Goal: Task Accomplishment & Management: Manage account settings

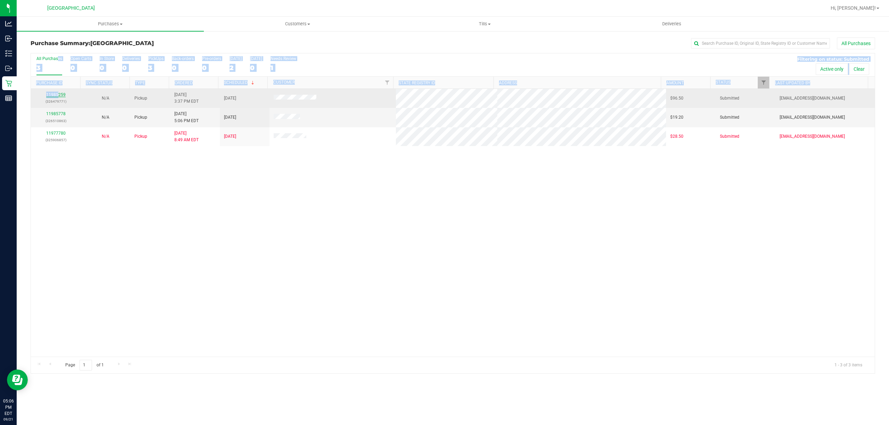
click at [58, 94] on link "11985259" at bounding box center [55, 94] width 19 height 5
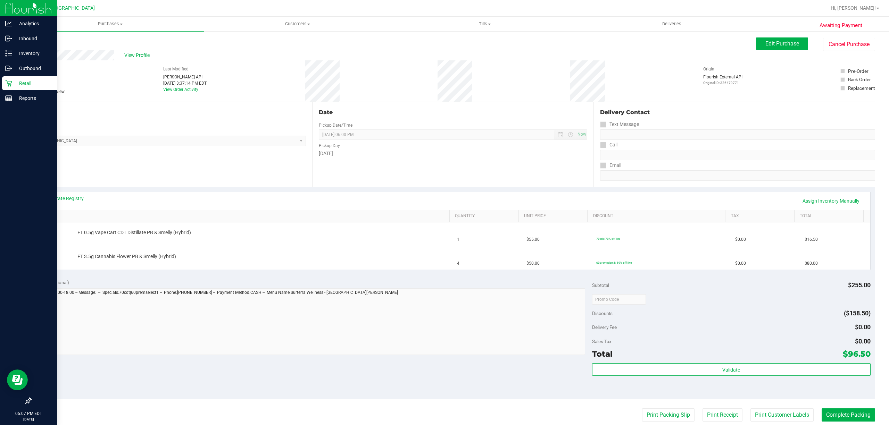
click at [24, 81] on p "Retail" at bounding box center [33, 83] width 42 height 8
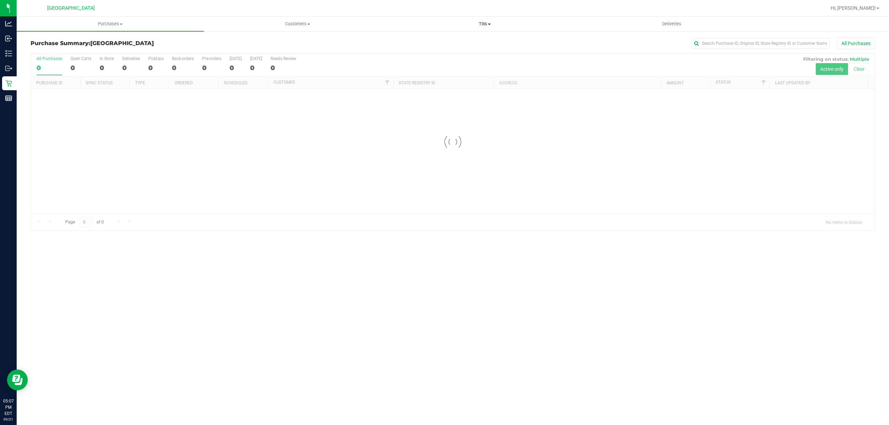
click at [485, 26] on span "Tills" at bounding box center [484, 24] width 186 height 6
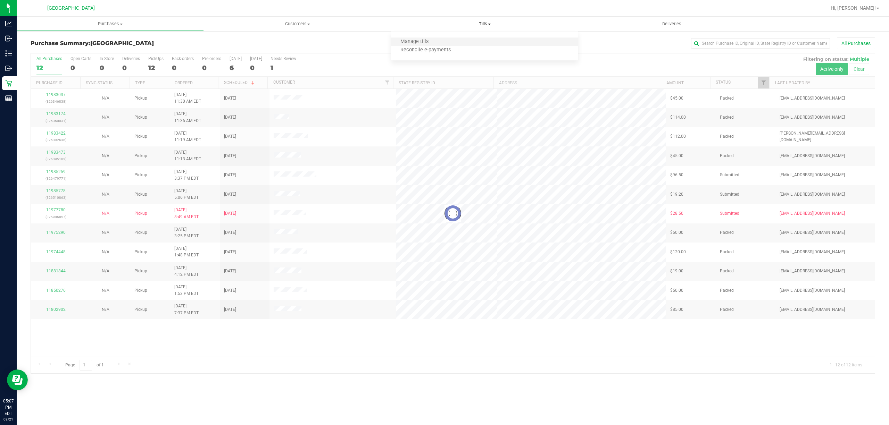
click at [444, 43] on li "Manage tills" at bounding box center [484, 42] width 187 height 8
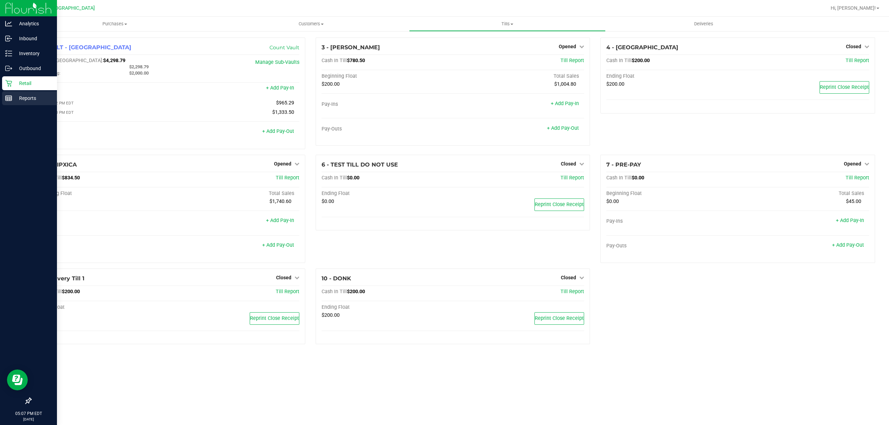
click at [14, 99] on p "Reports" at bounding box center [33, 98] width 42 height 8
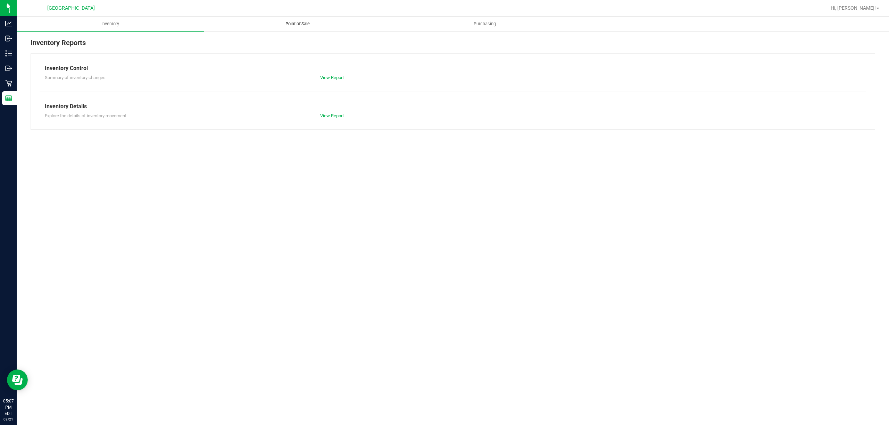
click at [305, 27] on span "Point of Sale" at bounding box center [297, 24] width 43 height 6
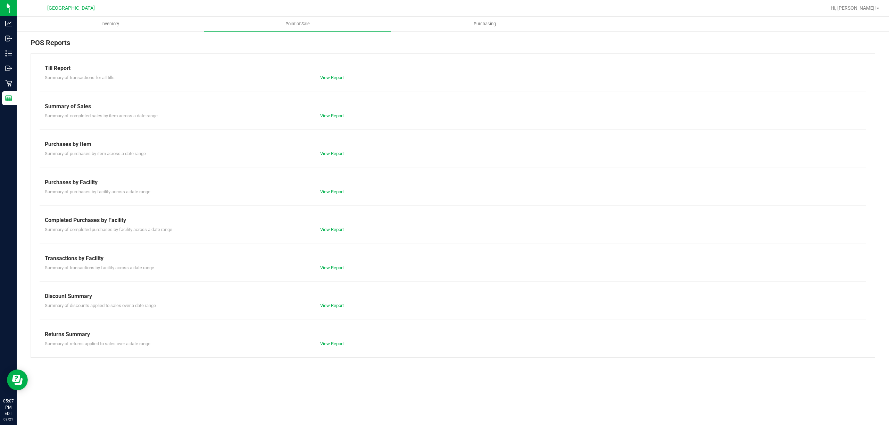
click at [328, 233] on div "View Report" at bounding box center [384, 229] width 138 height 7
click at [328, 229] on link "View Report" at bounding box center [332, 229] width 24 height 5
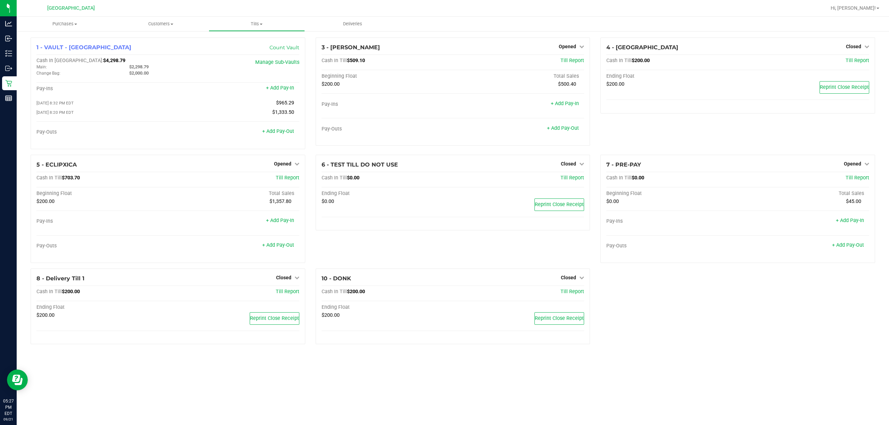
click at [862, 13] on div "Hi, Jessica!" at bounding box center [855, 8] width 54 height 12
click at [862, 11] on link "Hi, Jessica!" at bounding box center [855, 8] width 54 height 7
click at [860, 70] on li "Sign Out" at bounding box center [858, 74] width 52 height 13
